Goal: Task Accomplishment & Management: Use online tool/utility

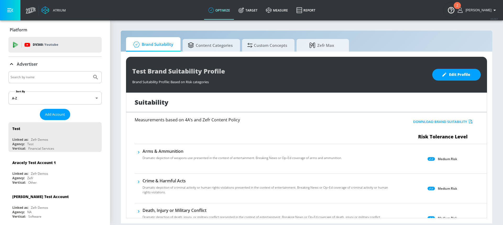
click at [70, 79] on input "Search by name" at bounding box center [49, 77] width 79 height 7
click at [243, 8] on icon at bounding box center [240, 10] width 5 height 5
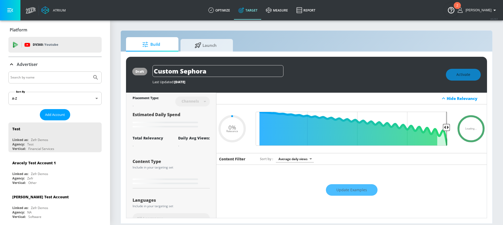
type input "0.6"
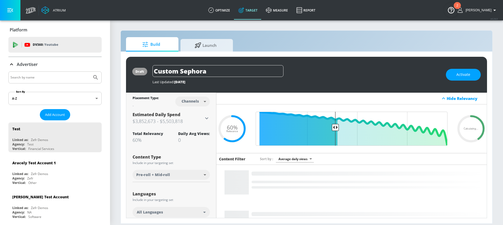
click at [43, 79] on input "Search by name" at bounding box center [49, 77] width 79 height 7
type input "destination [GEOGRAPHIC_DATA]"
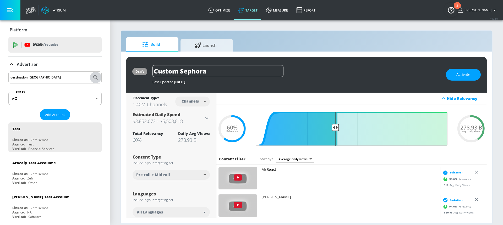
click at [92, 79] on icon "Submit Search" at bounding box center [95, 77] width 6 height 6
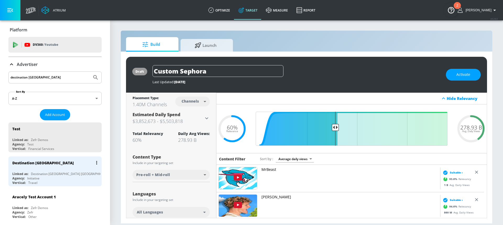
click at [55, 170] on div "Destination [GEOGRAPHIC_DATA] Linked as: Destination [GEOGRAPHIC_DATA] [GEOGRAP…" at bounding box center [54, 172] width 93 height 30
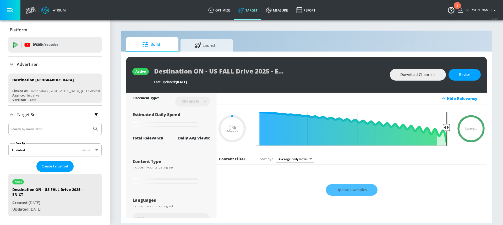
type input "0.05"
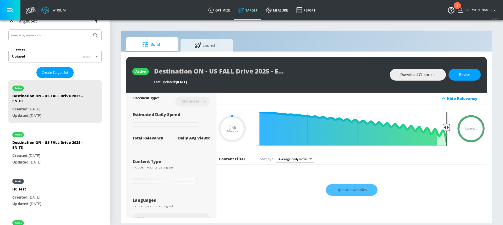
scroll to position [96, 0]
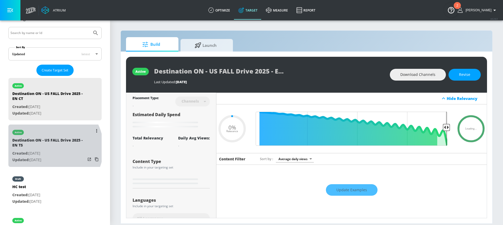
click at [49, 148] on div "Destination ON - US FALL Drive 2025 - EN TS" at bounding box center [48, 144] width 73 height 13
type input "Destination ON - US FALL Drive 2025 - EN TS"
type input "videos"
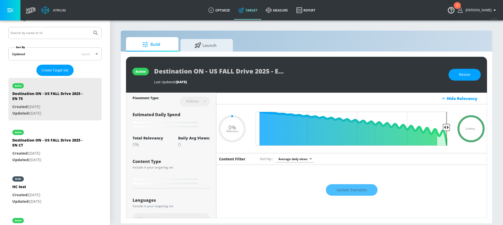
type input "0.34"
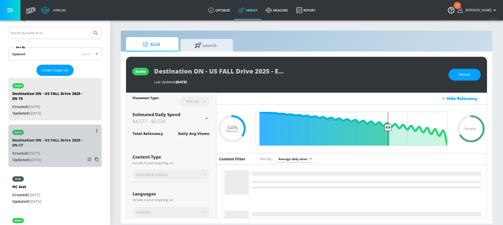
click at [54, 139] on div "Destination ON - US FALL Drive 2025 - EN CT" at bounding box center [48, 144] width 73 height 13
type input "Destination ON - US FALL Drive 2025 - EN CT"
type input "channels"
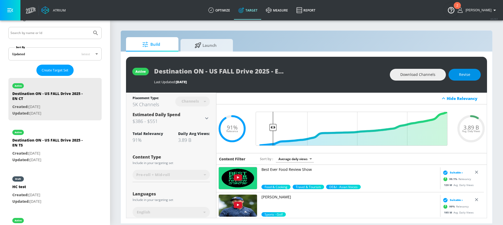
click at [465, 74] on span "Revise" at bounding box center [464, 74] width 11 height 7
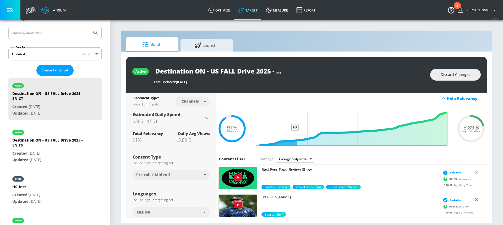
drag, startPoint x: 273, startPoint y: 128, endPoint x: 294, endPoint y: 128, distance: 20.9
click at [294, 128] on input "Final Threshold" at bounding box center [351, 129] width 197 height 34
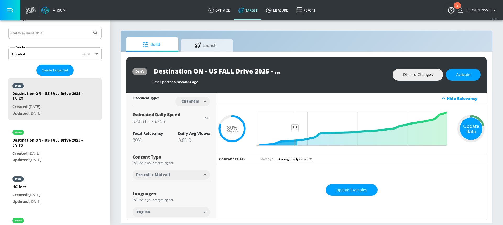
click at [468, 129] on div "Update data" at bounding box center [470, 129] width 23 height 23
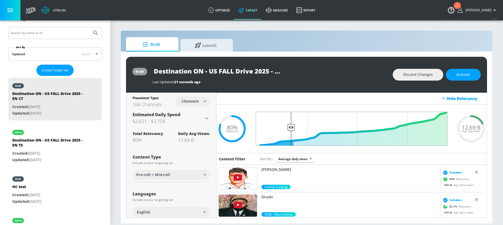
drag, startPoint x: 293, startPoint y: 128, endPoint x: 289, endPoint y: 128, distance: 4.2
click at [289, 128] on input "Final Threshold" at bounding box center [351, 129] width 197 height 34
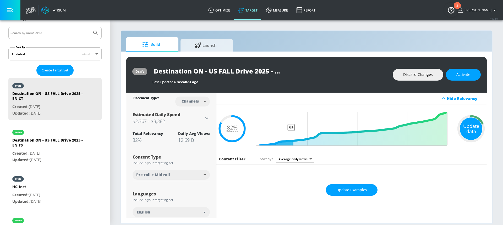
click at [468, 129] on div "Update data" at bounding box center [470, 129] width 23 height 23
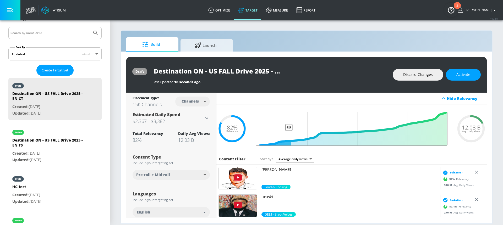
type input "0.83"
click at [287, 126] on input "Final Threshold" at bounding box center [351, 129] width 197 height 34
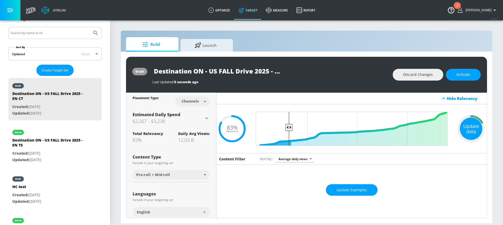
click at [461, 129] on div "Update data" at bounding box center [470, 129] width 23 height 23
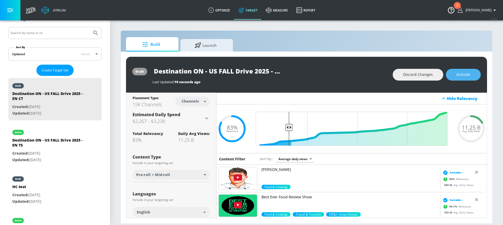
click at [460, 76] on span "Activate" at bounding box center [463, 74] width 14 height 7
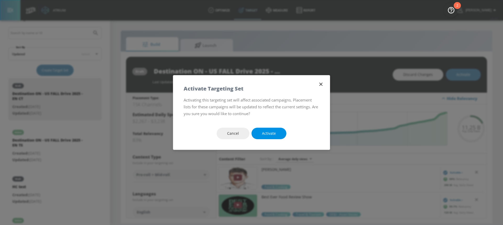
click at [264, 131] on span "Activate" at bounding box center [269, 133] width 14 height 7
